Goal: Information Seeking & Learning: Learn about a topic

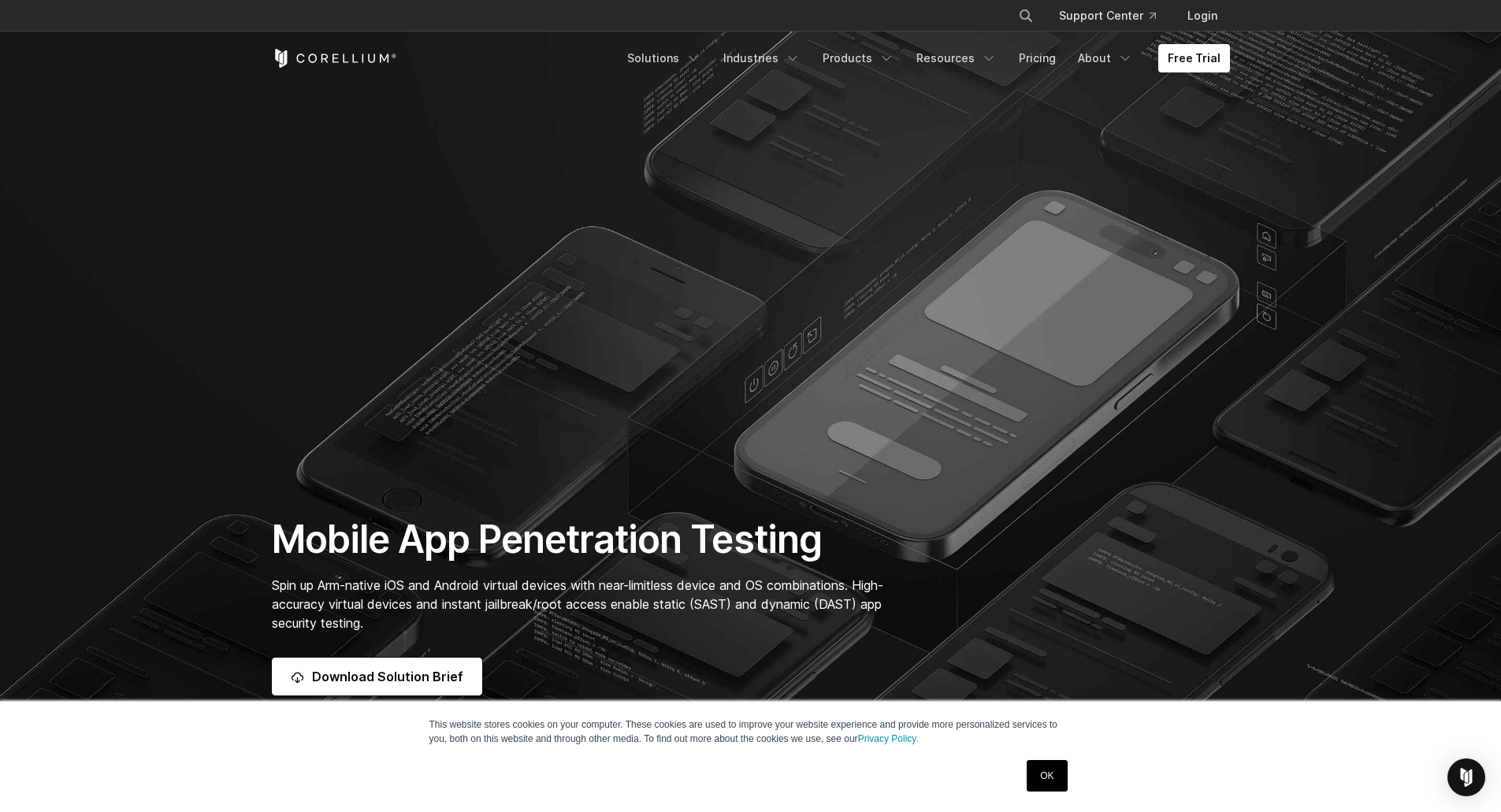
click at [1034, 777] on link "OK" at bounding box center [1047, 776] width 40 height 32
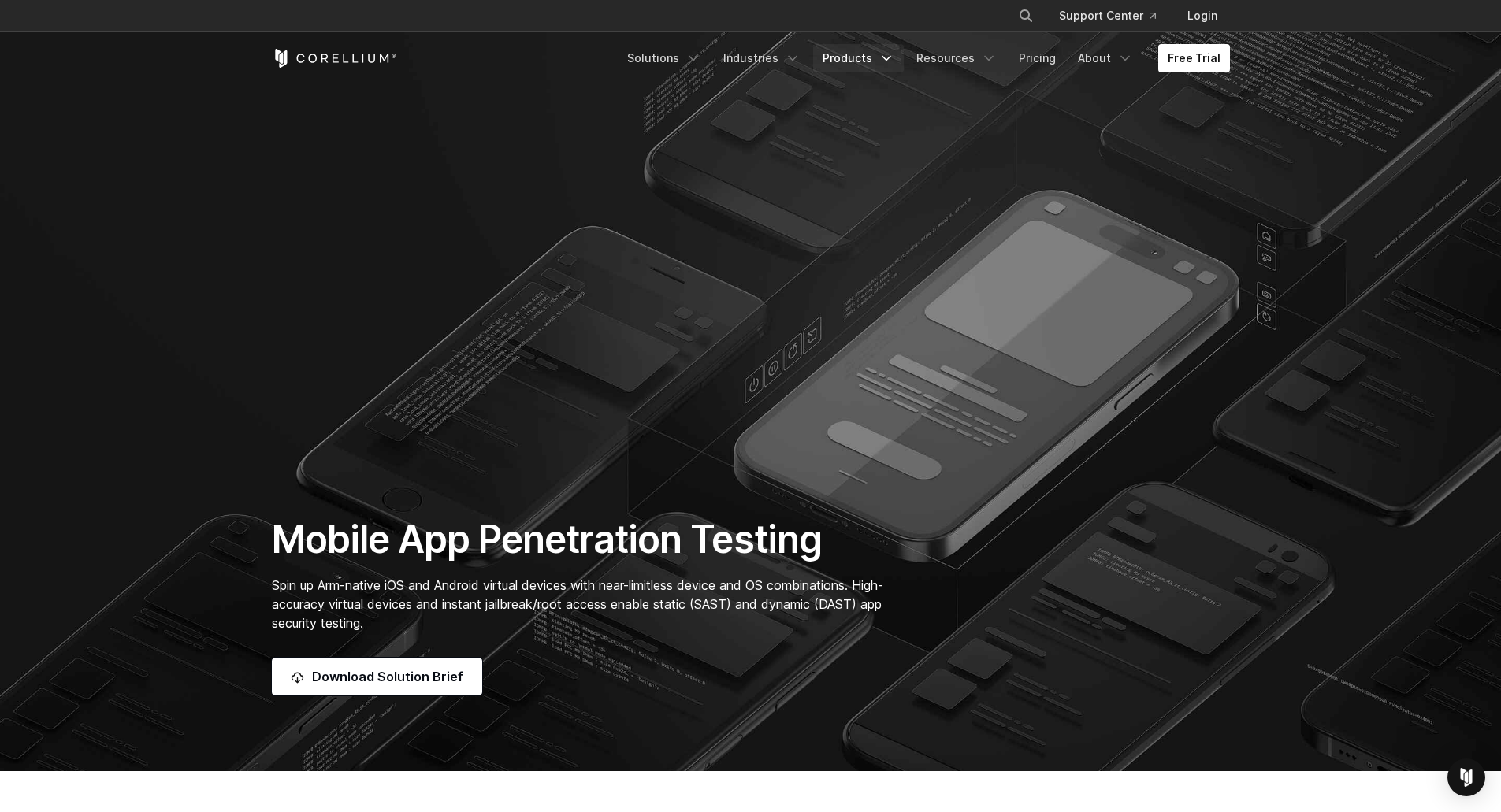
click at [893, 64] on icon "Navigation Menu" at bounding box center [887, 58] width 16 height 16
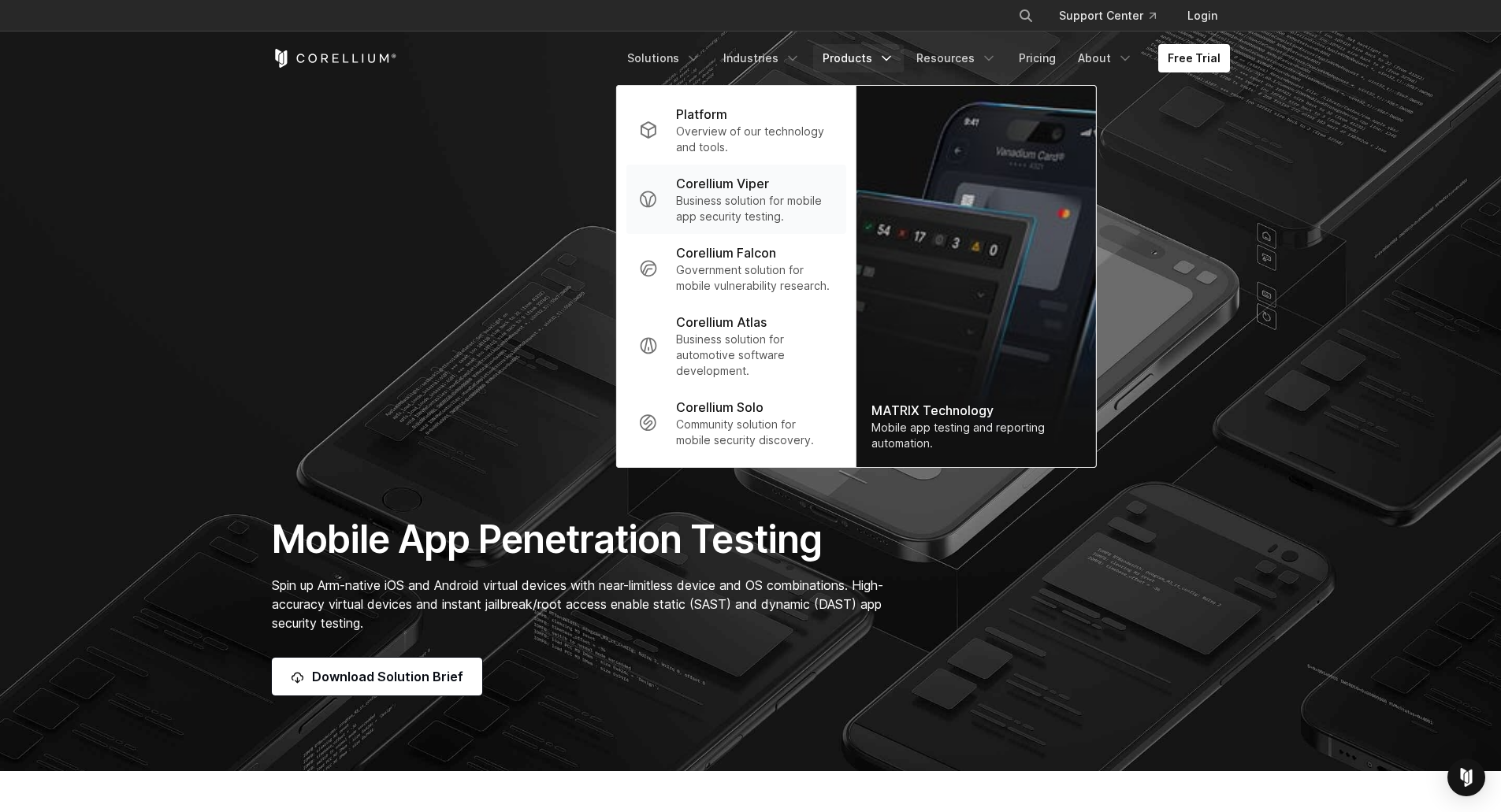
click at [815, 187] on div "Corellium Viper" at bounding box center [754, 183] width 157 height 18
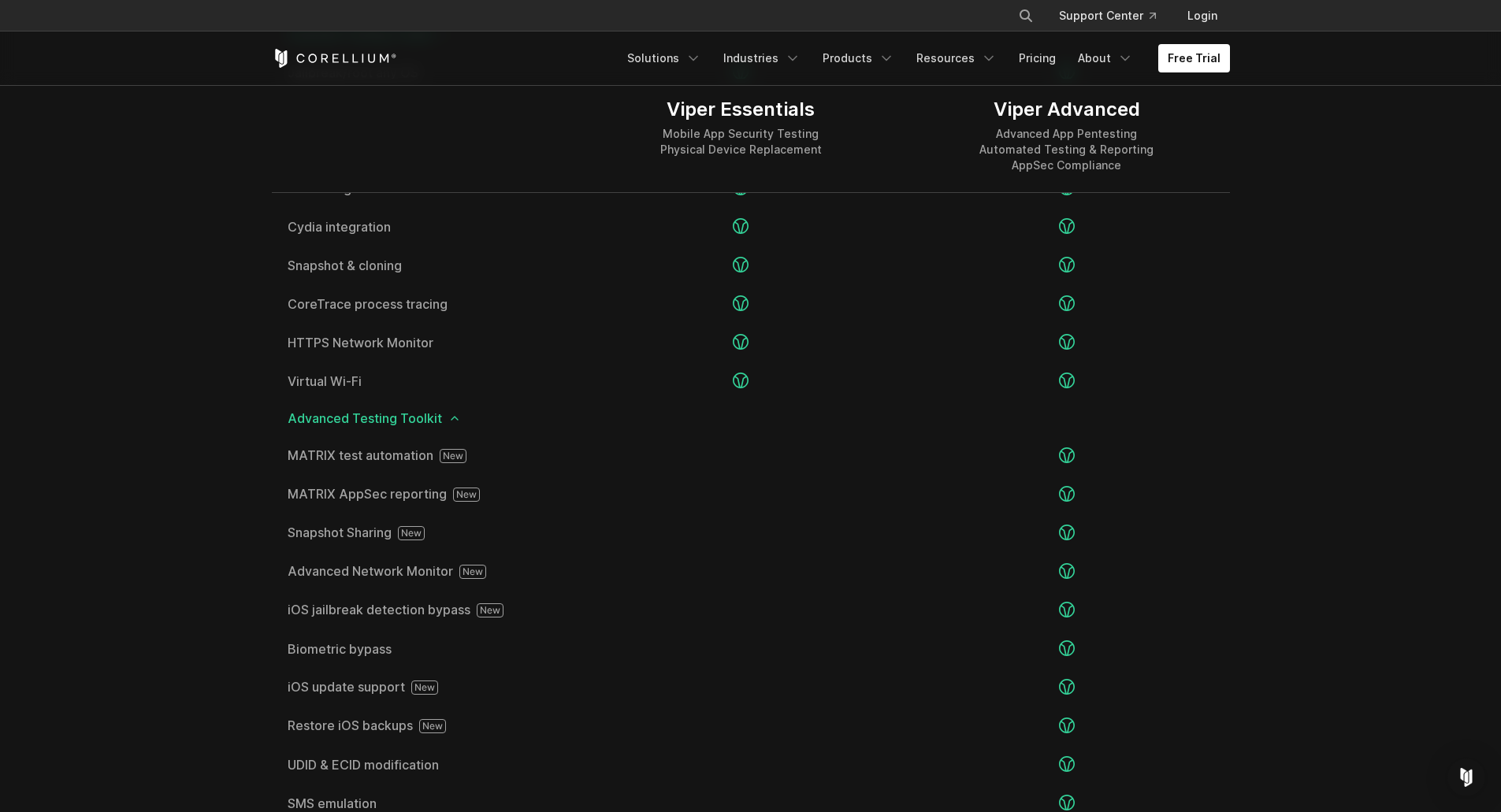
scroll to position [2461, 0]
drag, startPoint x: 870, startPoint y: 512, endPoint x: 550, endPoint y: 423, distance: 332.1
click at [550, 423] on div "Access Management Toolkit Unlimited users Centralized administration" at bounding box center [750, 440] width 958 height 1409
click at [207, 568] on section "Editions Viper Essentials Mobile App Security Testing Physical Device Replaceme…" at bounding box center [750, 359] width 1501 height 1647
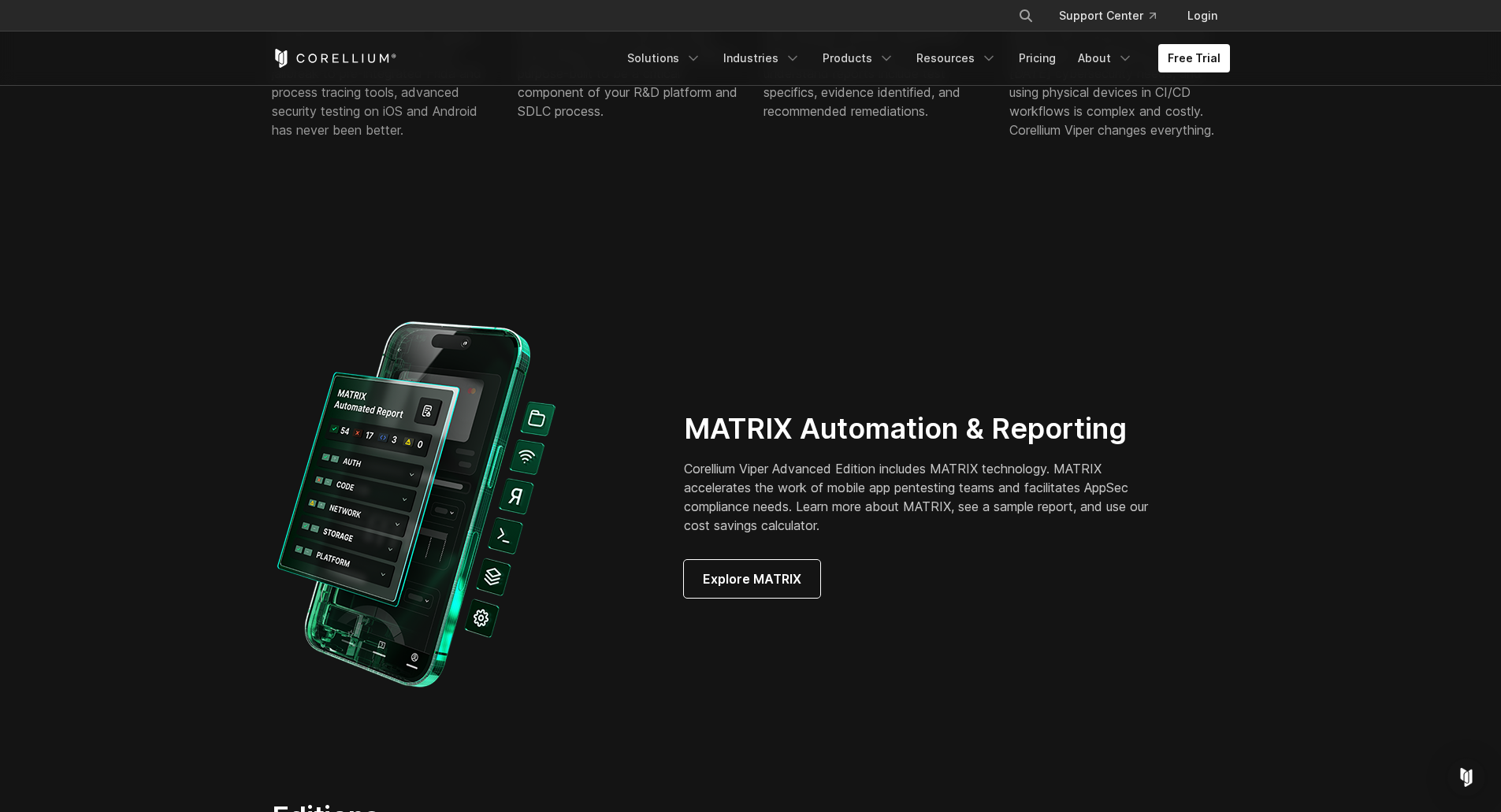
scroll to position [1243, 0]
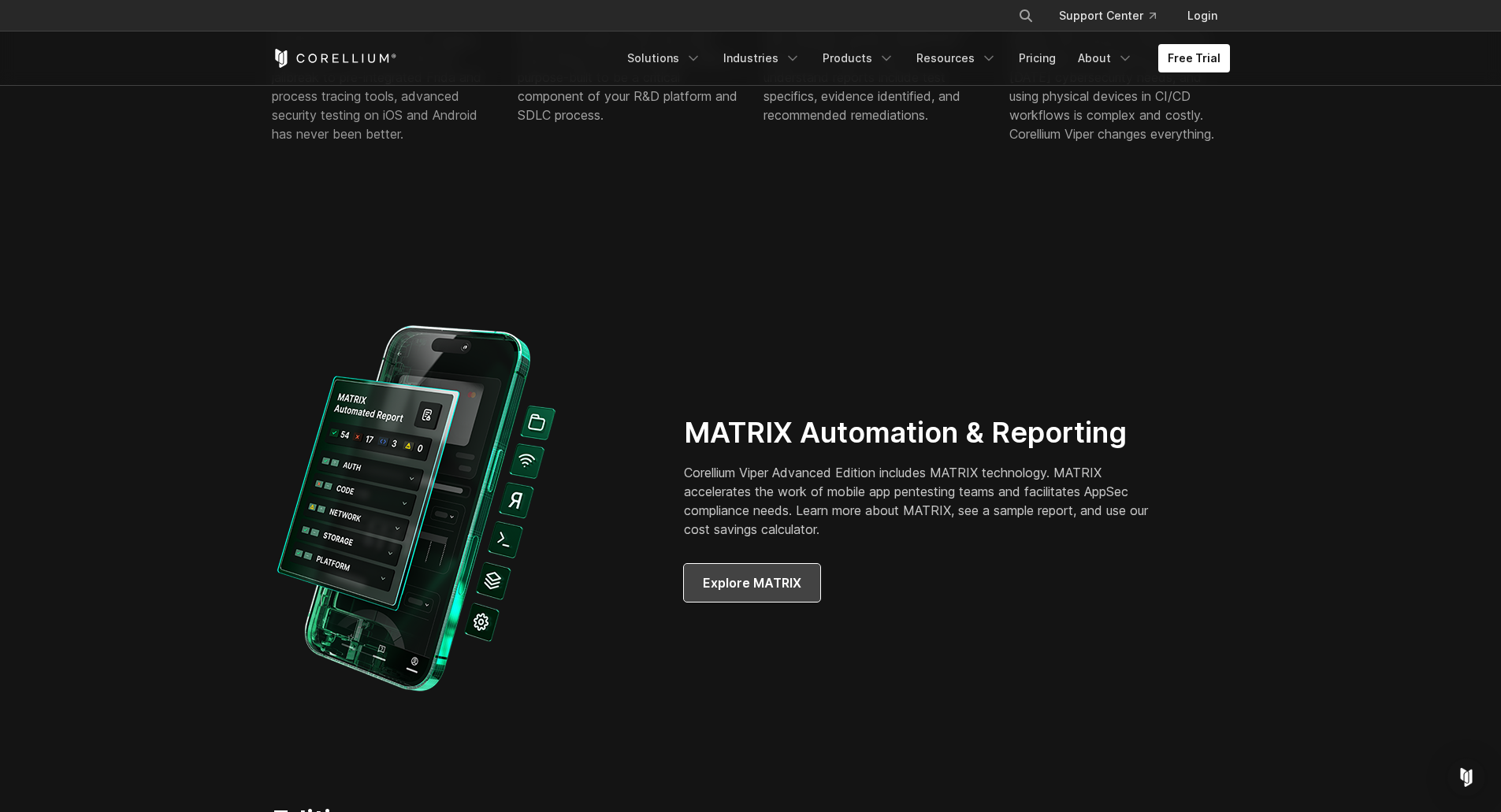
click at [750, 572] on link "Explore MATRIX" at bounding box center [751, 582] width 136 height 38
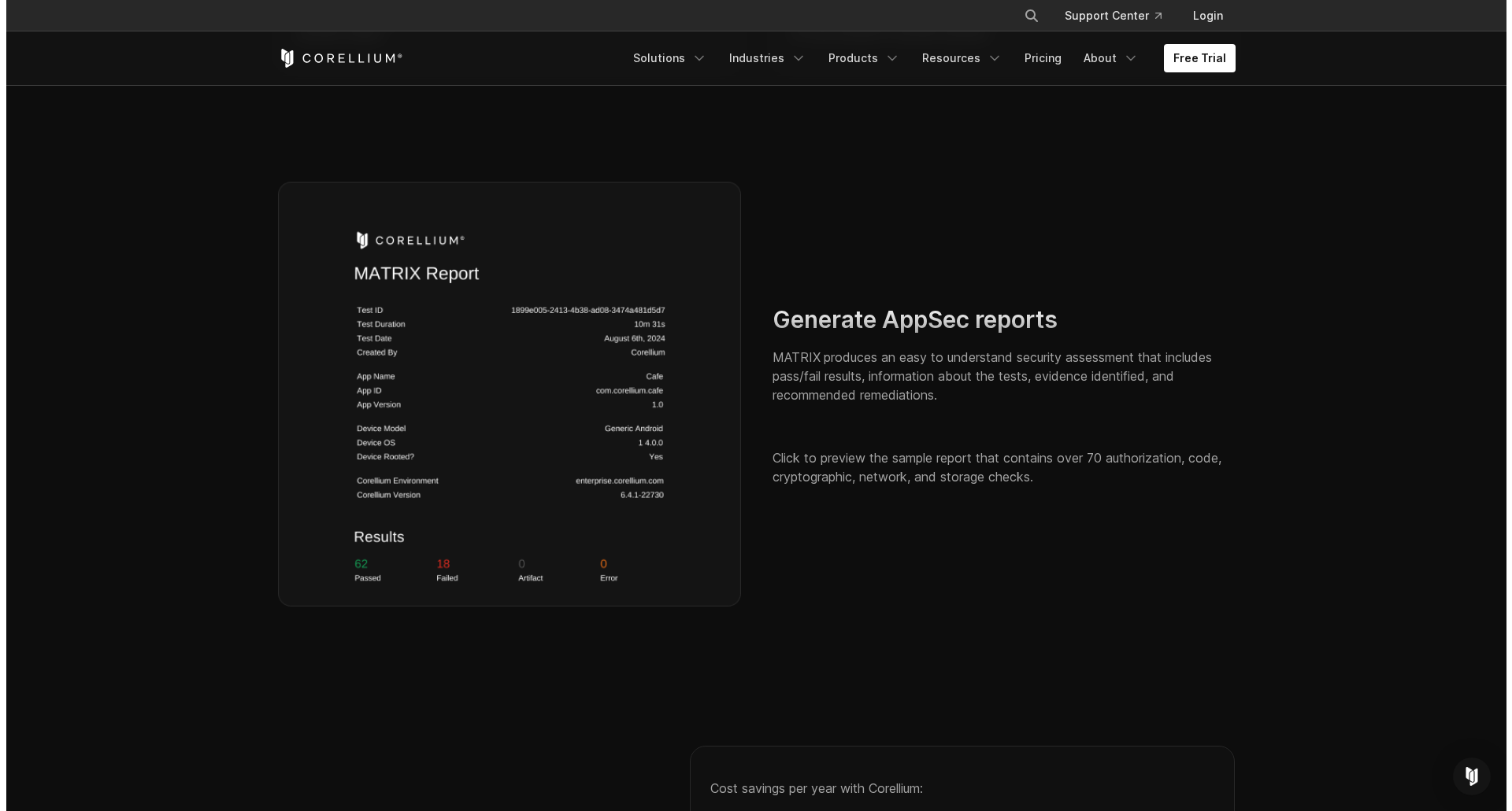
scroll to position [2238, 0]
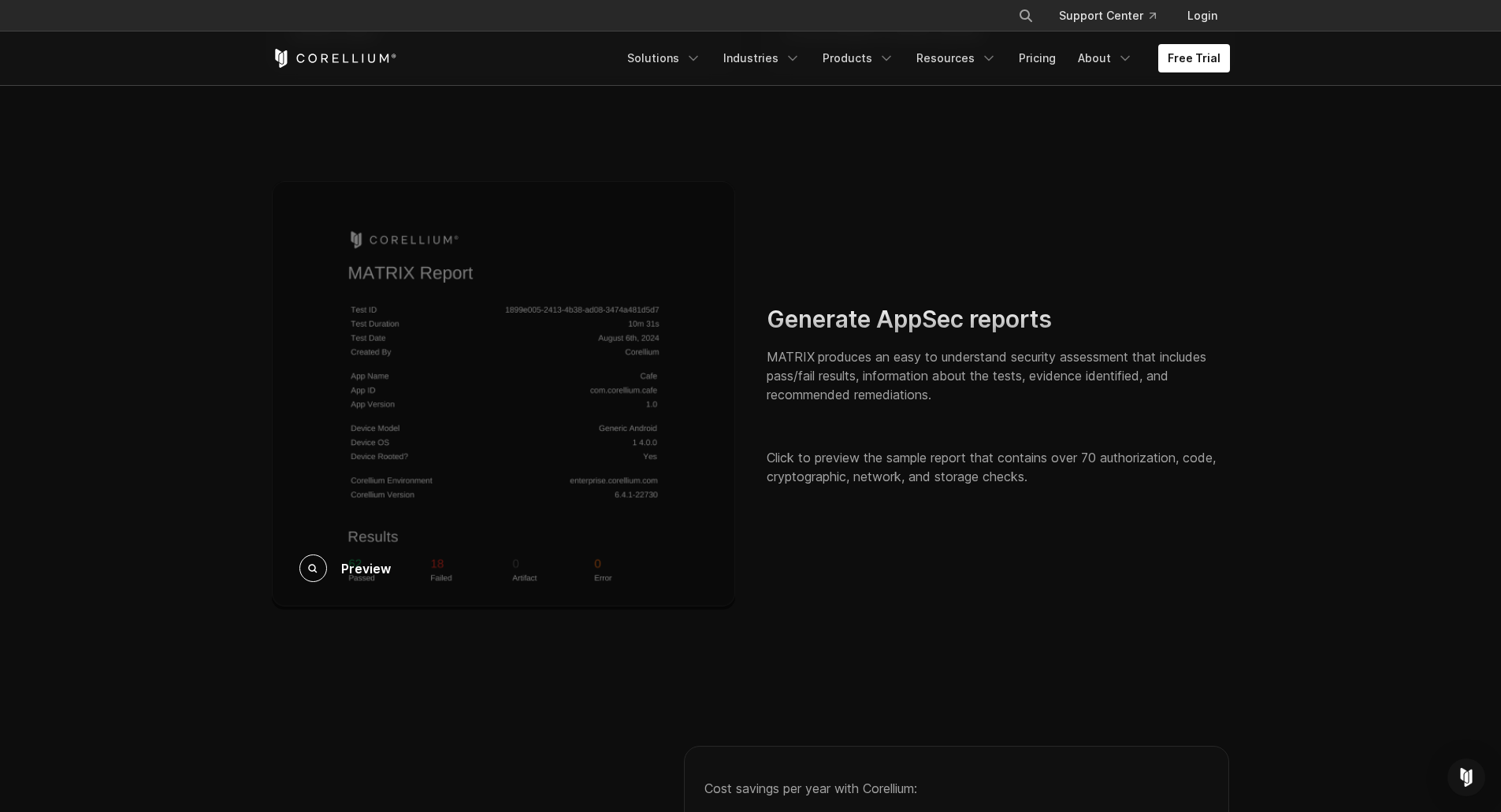
click at [499, 472] on div "Preview" at bounding box center [503, 395] width 464 height 428
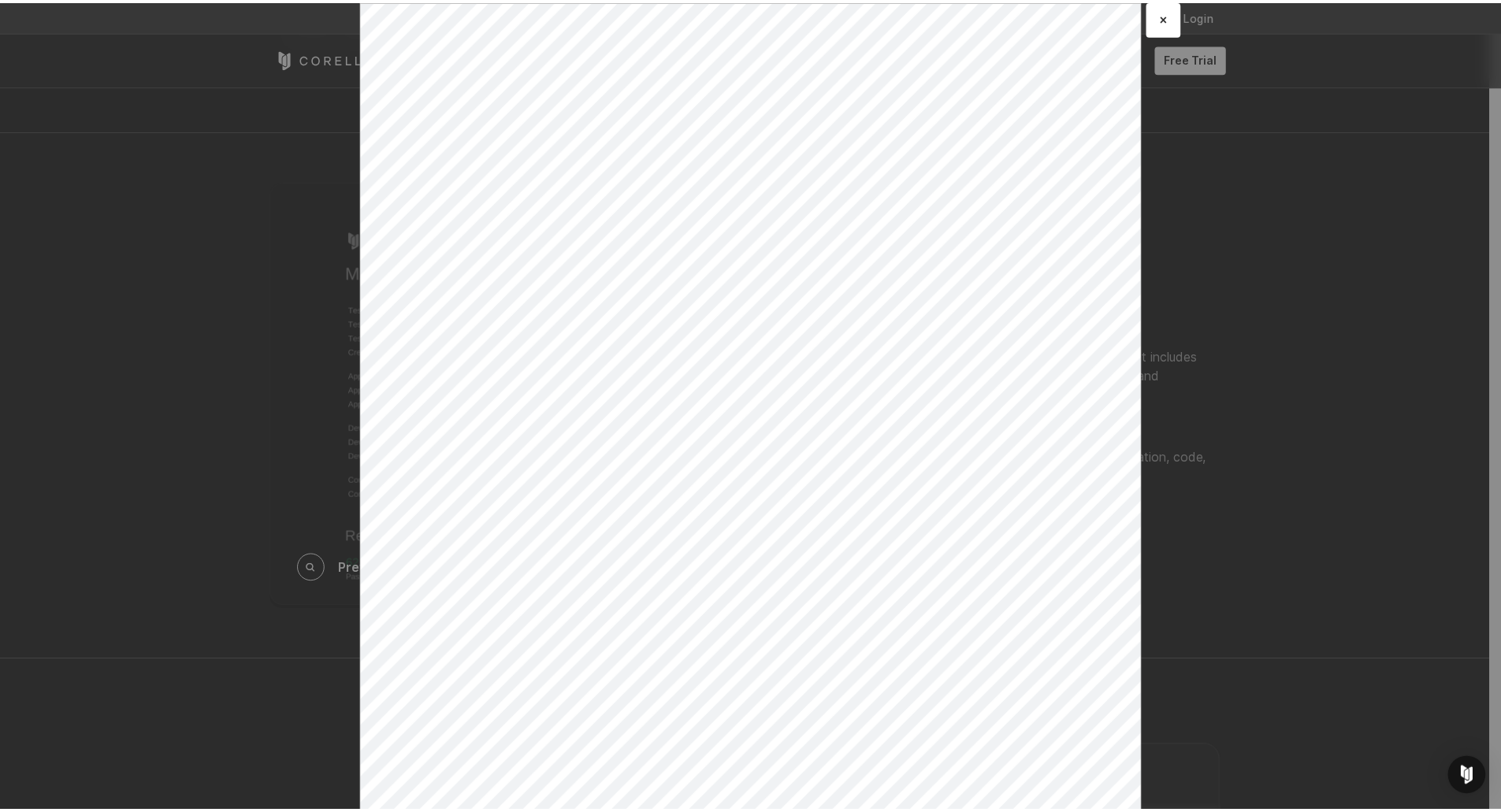
scroll to position [0, 0]
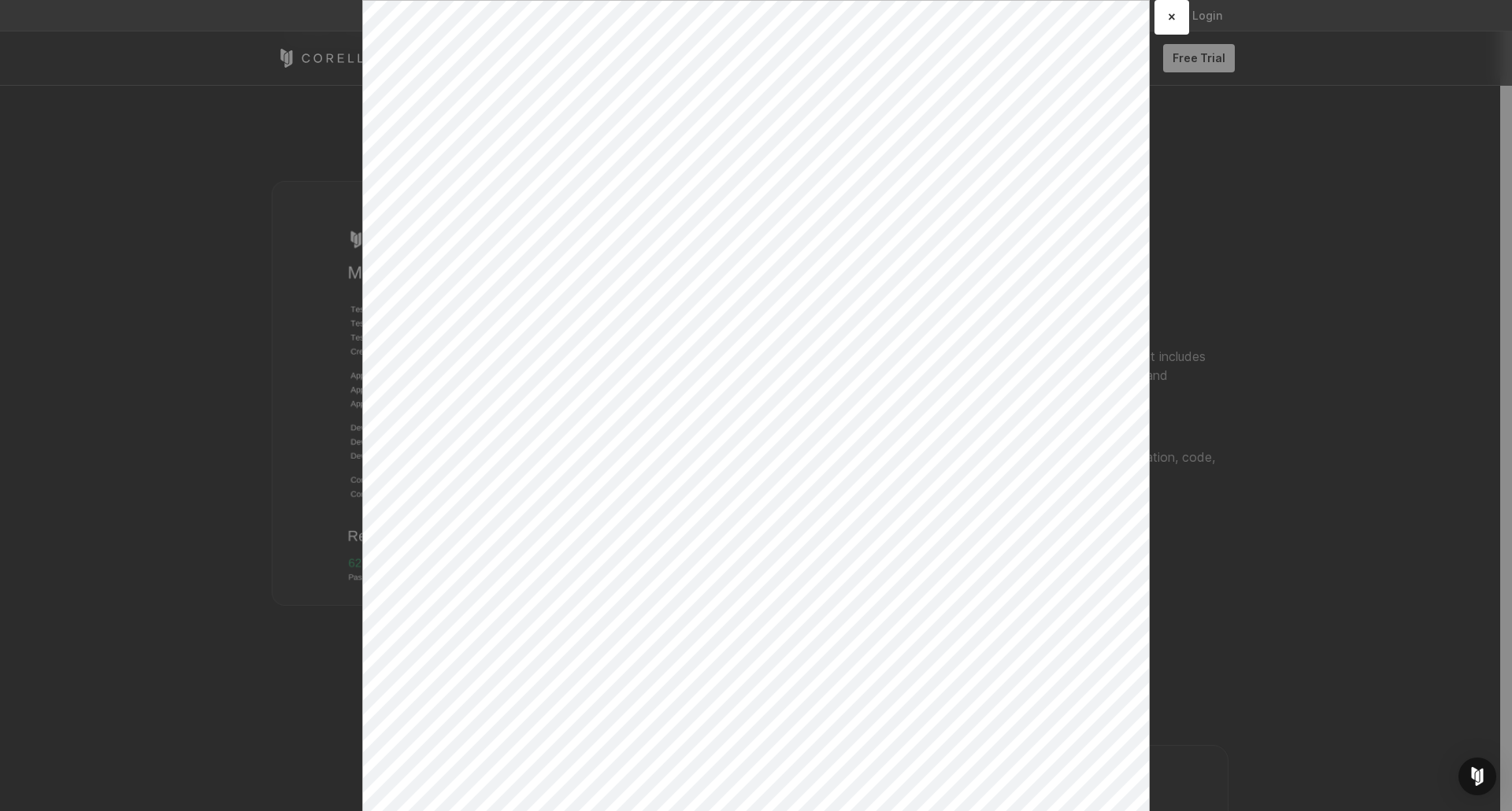
click at [1222, 633] on div "× Loading..." at bounding box center [756, 405] width 1512 height 811
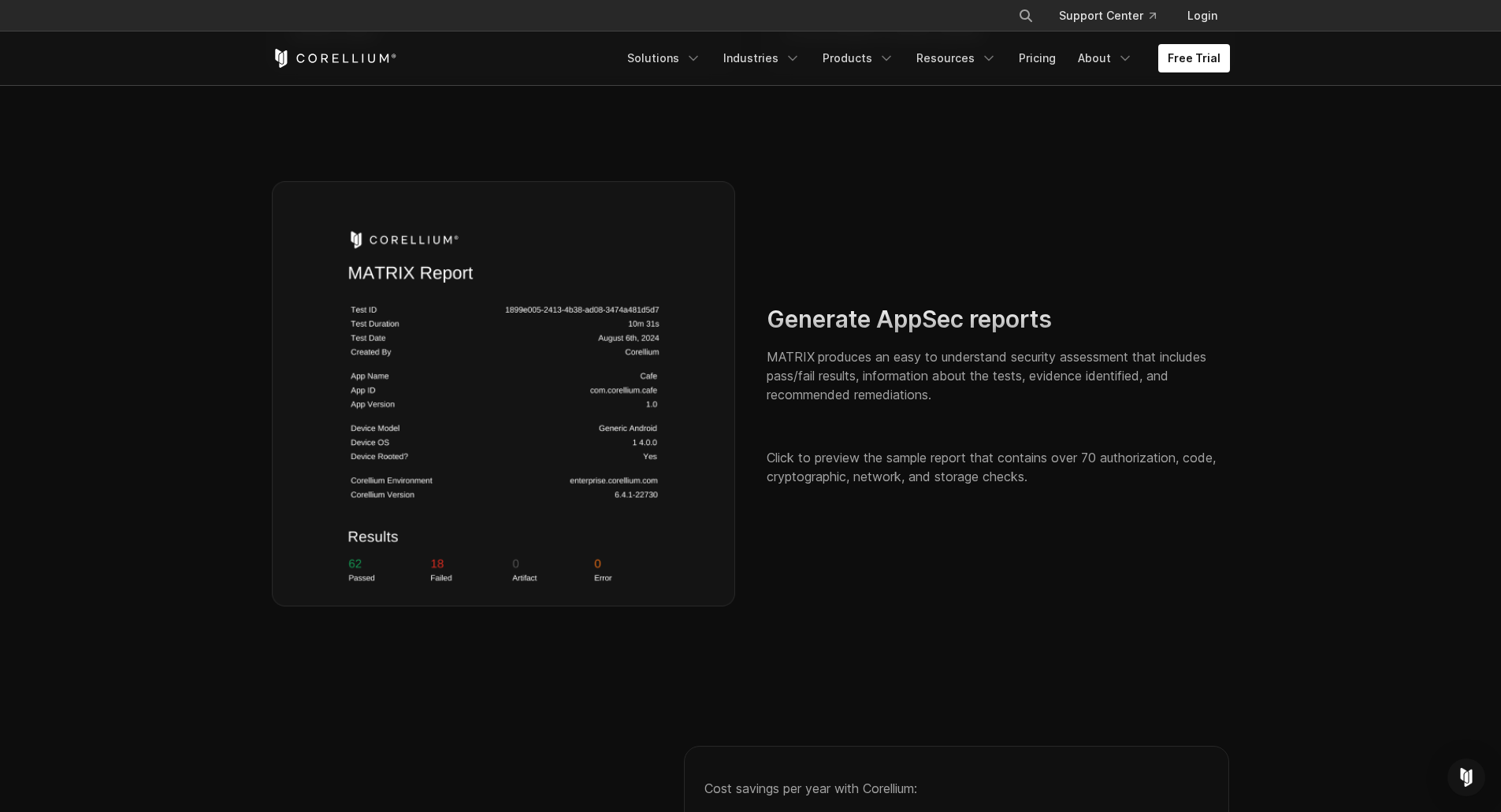
click at [1223, 633] on section "Generate AppSec reports MATRIX produces an easy to understand security assessme…" at bounding box center [750, 396] width 1501 height 530
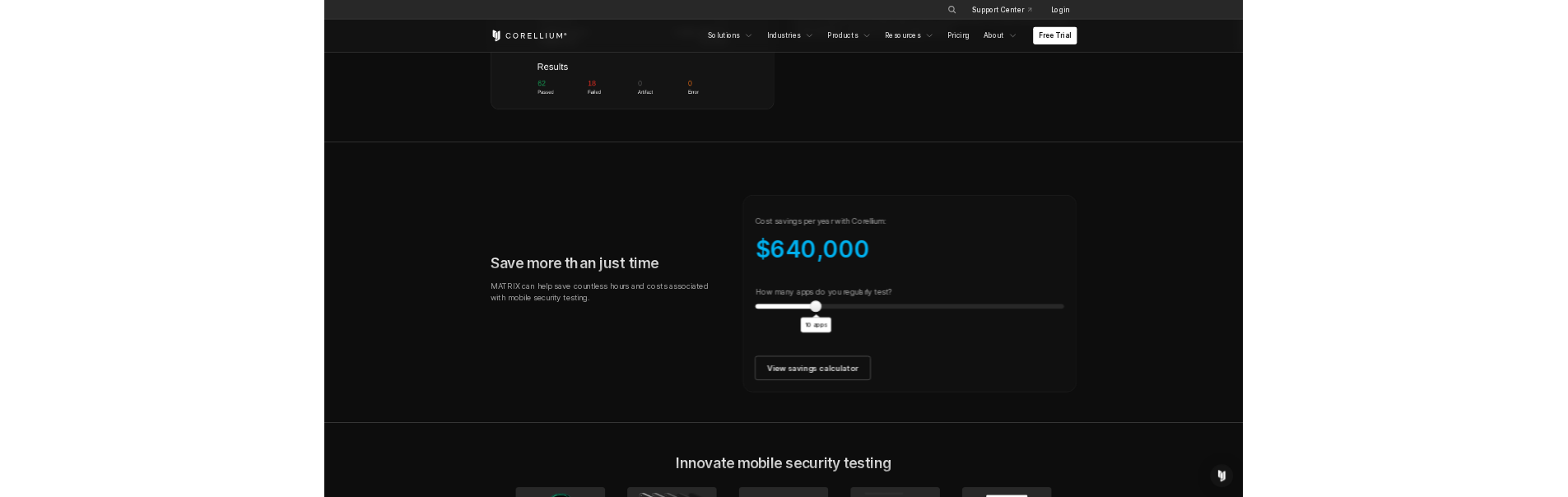
scroll to position [2787, 0]
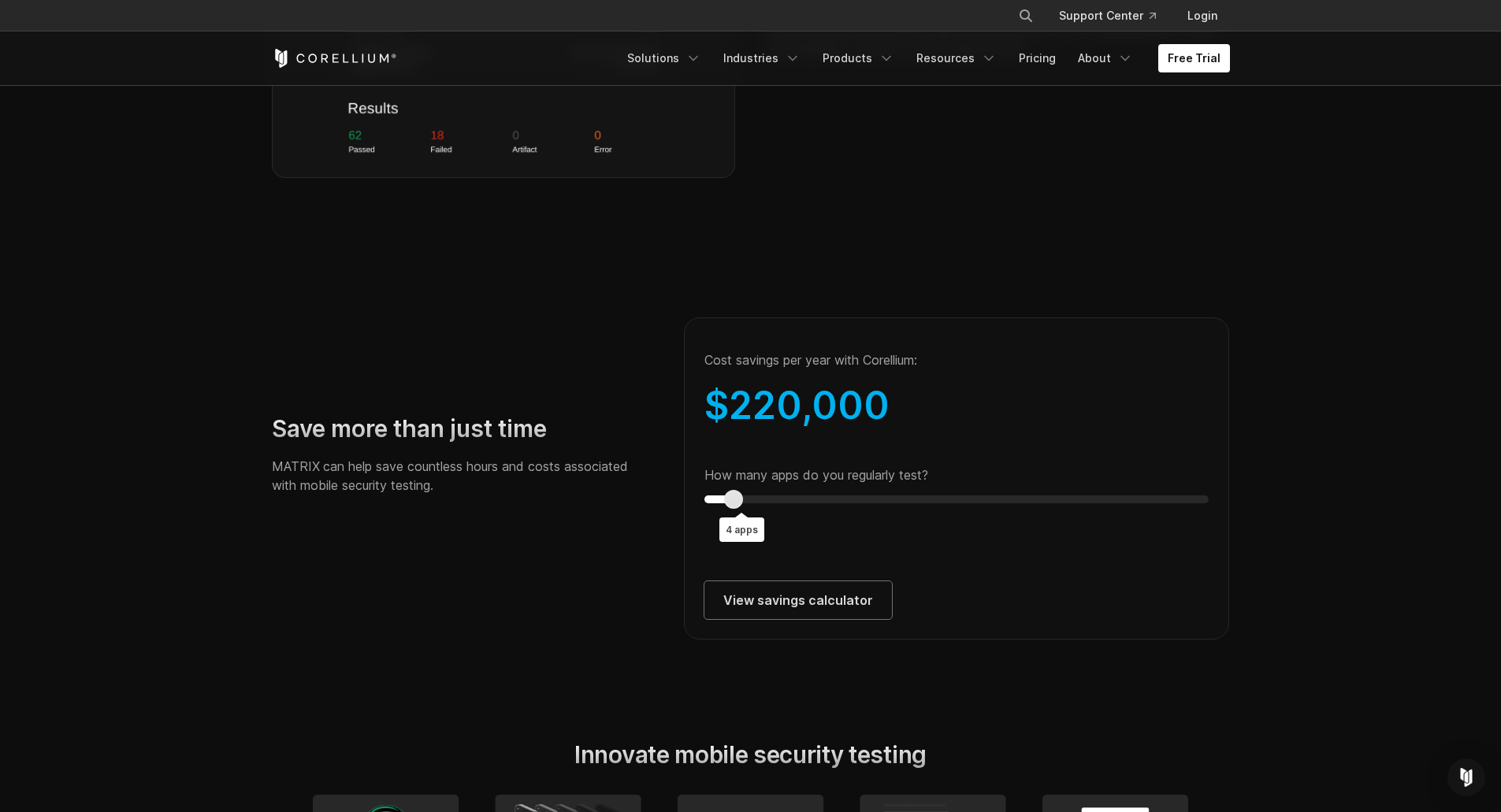
click at [729, 531] on div "Cost savings per year with Corellium: $ 220,000 How many apps do you regularly …" at bounding box center [956, 479] width 546 height 322
click at [737, 542] on output "4 apps" at bounding box center [742, 530] width 45 height 25
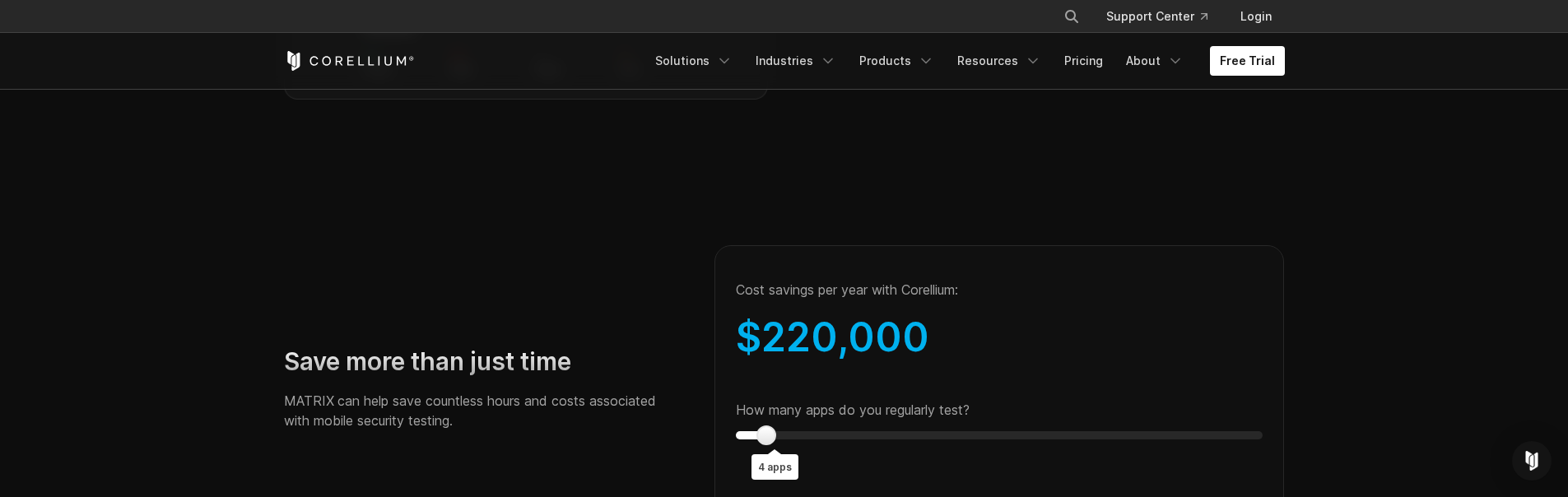
scroll to position [3034, 0]
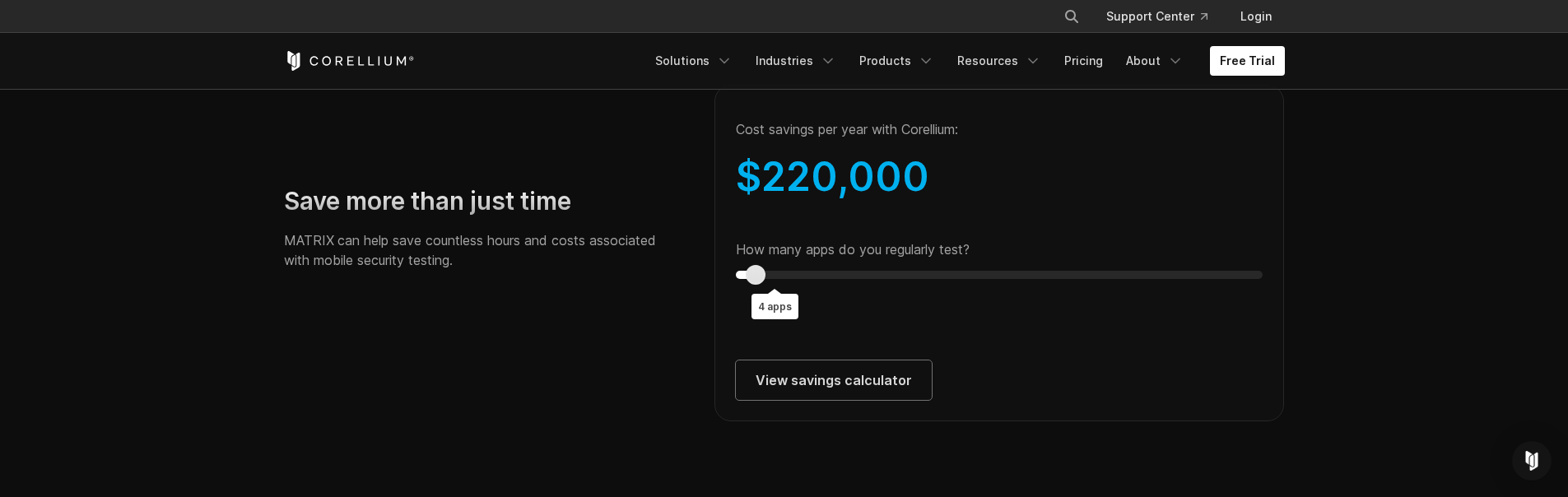
type input "*"
click at [723, 277] on div "Cost savings per year with Corellium: $ 220,000 How many apps do you regularly …" at bounding box center [999, 253] width 571 height 336
